Goal: Check status: Check status

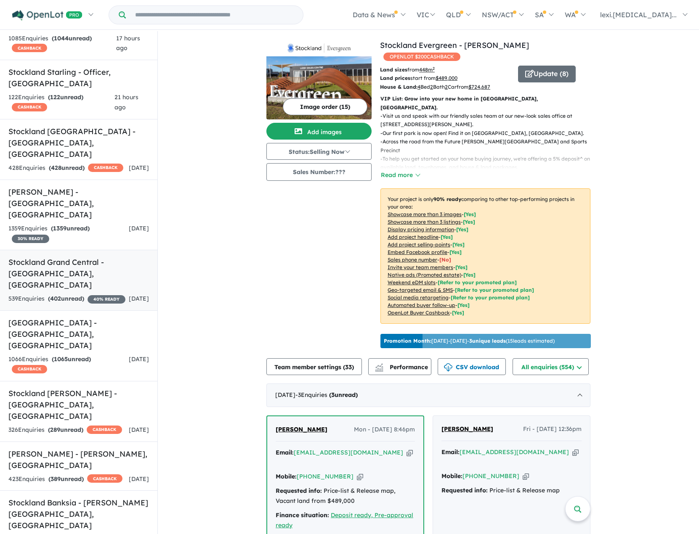
scroll to position [210, 0]
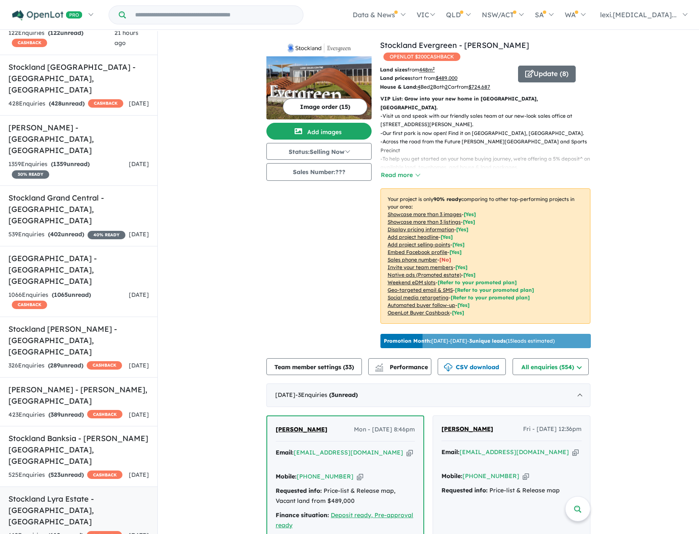
click at [94, 494] on h5 "Stockland Lyra Estate - [GEOGRAPHIC_DATA][PERSON_NAME][GEOGRAPHIC_DATA]" at bounding box center [78, 511] width 141 height 34
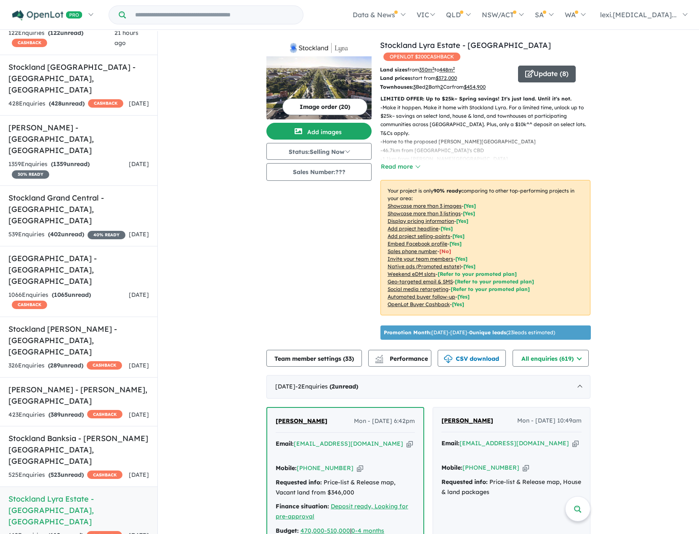
click at [543, 66] on button "Update ( 8 )" at bounding box center [547, 74] width 58 height 17
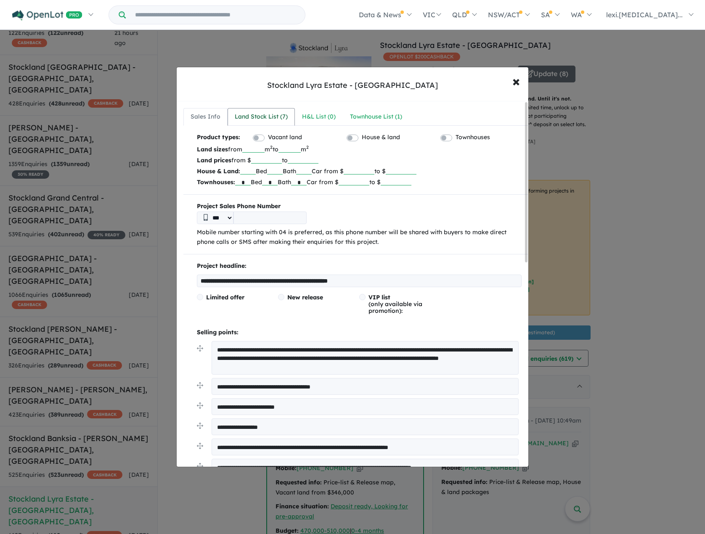
click at [247, 120] on div "Land Stock List ( 7 )" at bounding box center [261, 117] width 53 height 10
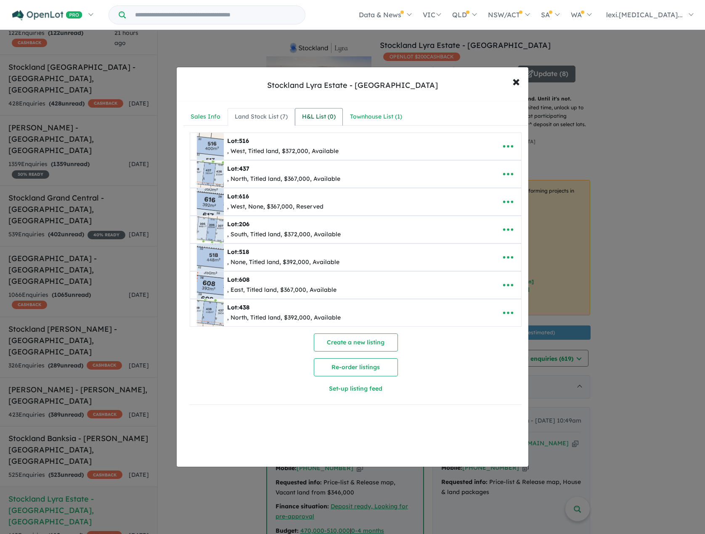
click at [338, 112] on link "H&L List ( 0 )" at bounding box center [319, 117] width 48 height 18
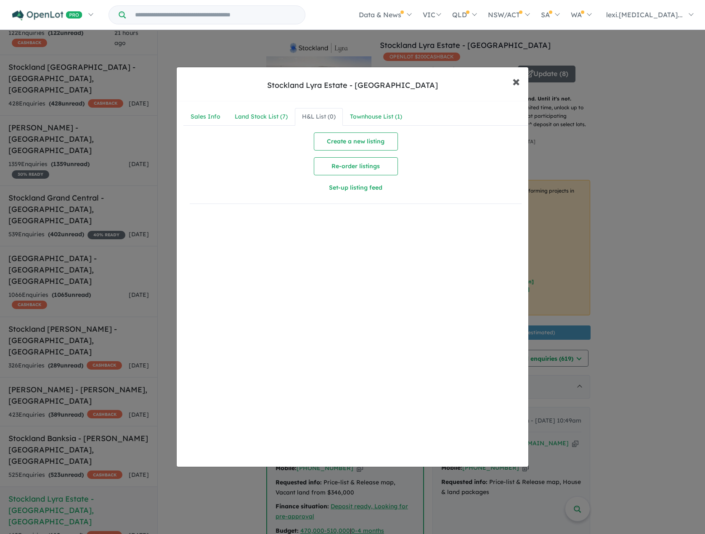
click at [519, 74] on span "×" at bounding box center [517, 81] width 8 height 18
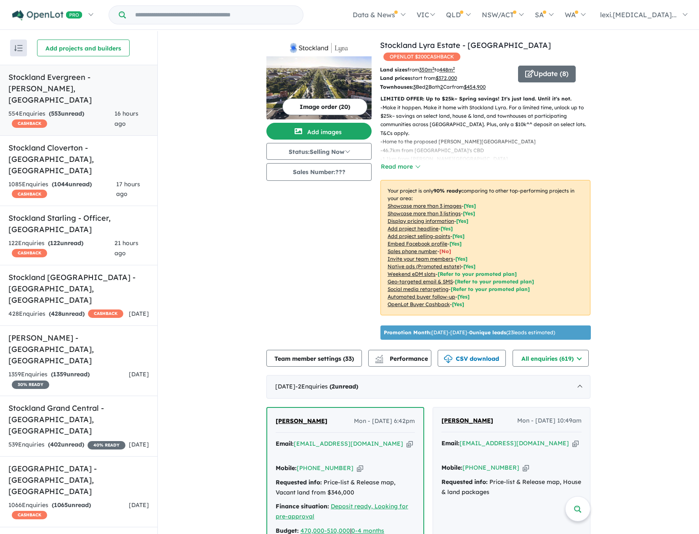
click at [84, 77] on h5 "Stockland Evergreen - [GEOGRAPHIC_DATA] , [GEOGRAPHIC_DATA]" at bounding box center [78, 89] width 141 height 34
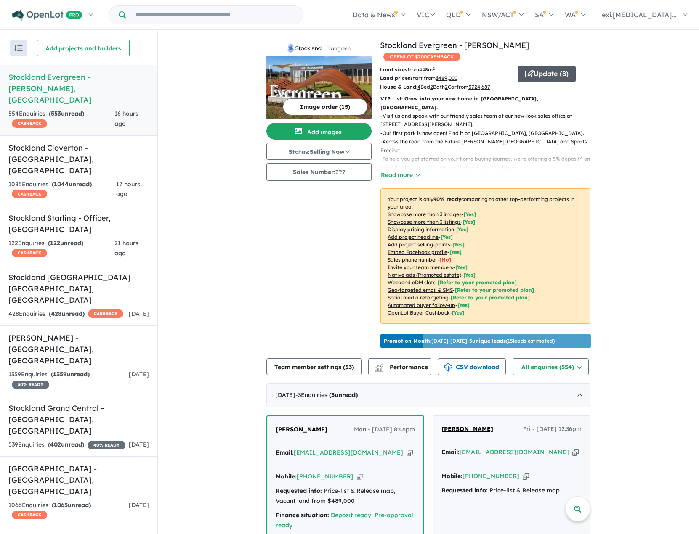
click at [525, 70] on icon "button" at bounding box center [529, 74] width 8 height 8
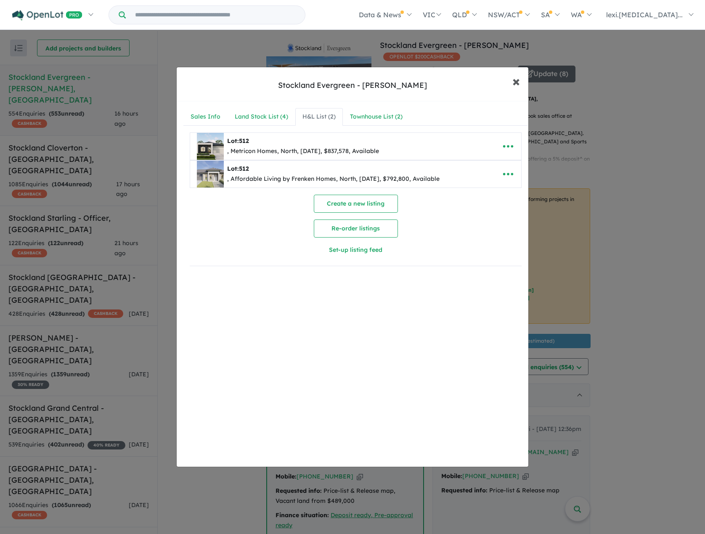
click at [522, 80] on button "× Close" at bounding box center [516, 81] width 24 height 23
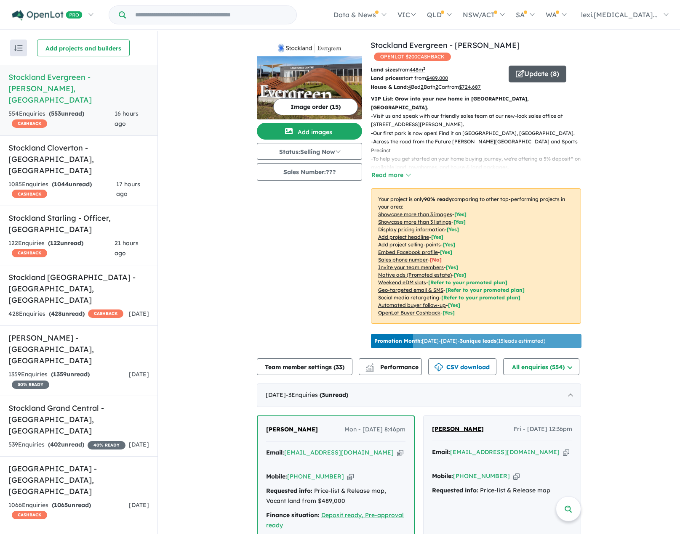
click at [525, 69] on button "Update ( 8 )" at bounding box center [537, 74] width 58 height 17
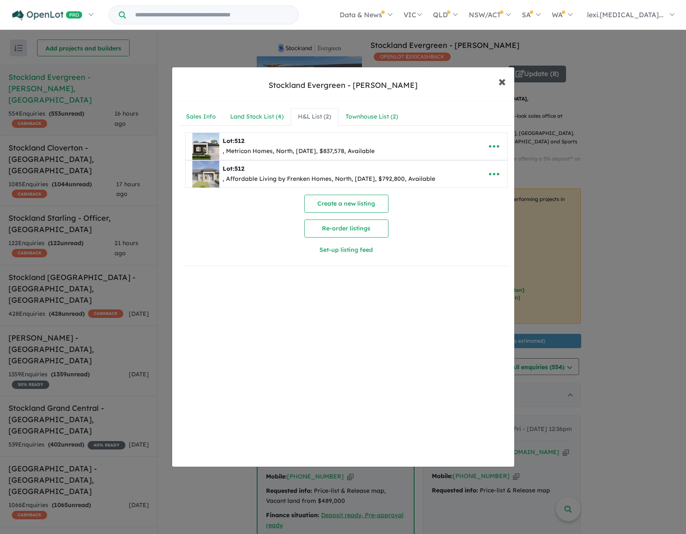
click at [503, 82] on span "×" at bounding box center [502, 81] width 8 height 18
